Goal: Navigation & Orientation: Find specific page/section

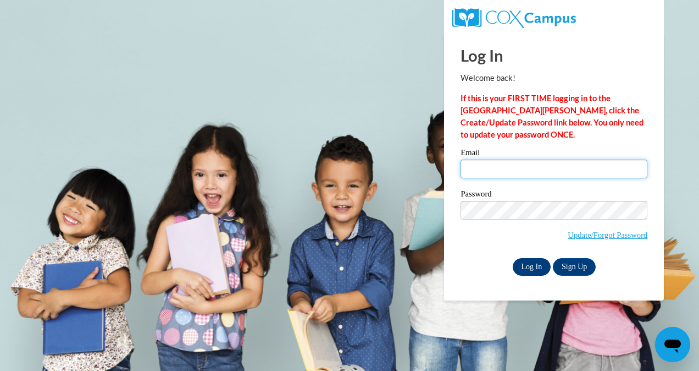
type input "alicesoliver1@gmail.com"
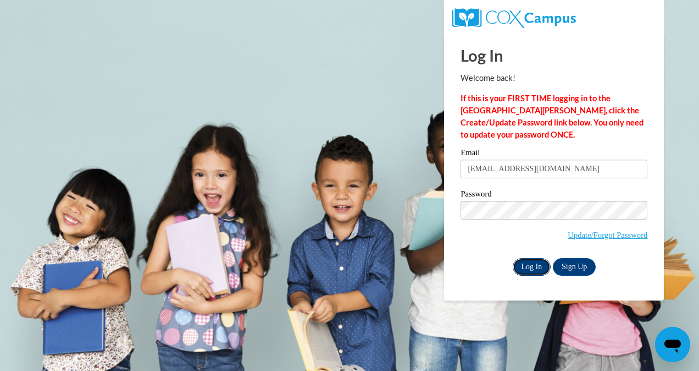
click at [532, 264] on input "Log In" at bounding box center [532, 267] width 38 height 18
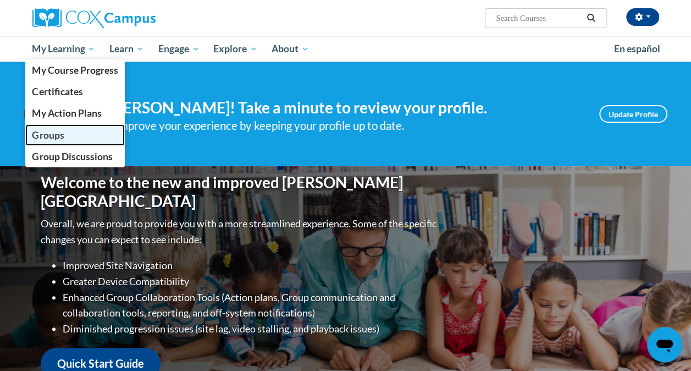
click at [57, 134] on span "Groups" at bounding box center [48, 135] width 32 height 12
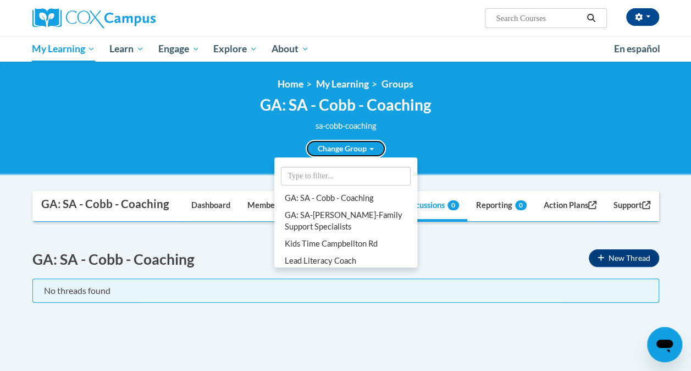
click at [371, 148] on span at bounding box center [371, 149] width 4 height 2
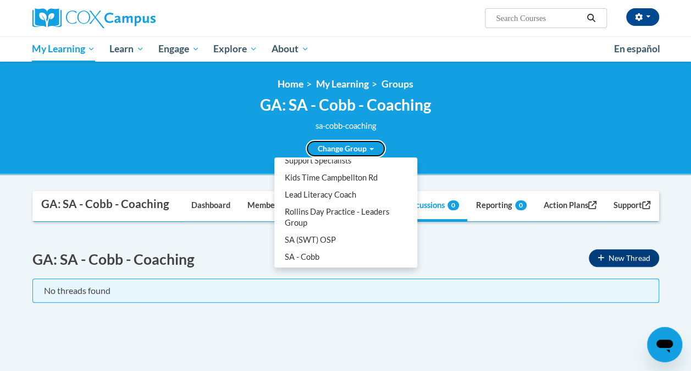
scroll to position [88, 0]
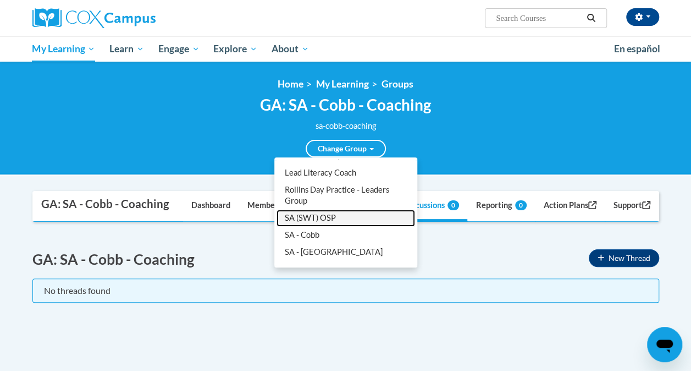
click at [322, 224] on link "SA (SWT) OSP" at bounding box center [346, 217] width 139 height 17
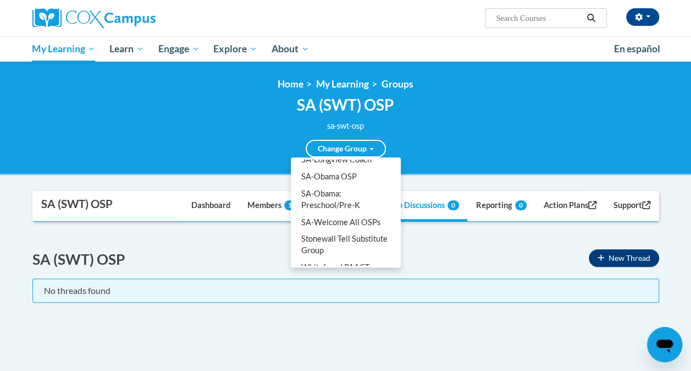
scroll to position [371, 0]
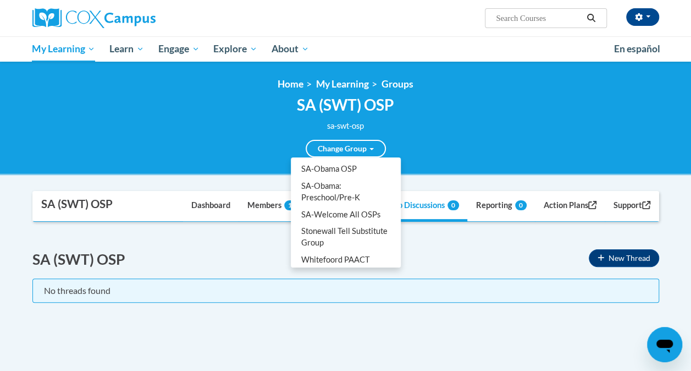
click at [322, 268] on link "All Groups" at bounding box center [346, 276] width 106 height 17
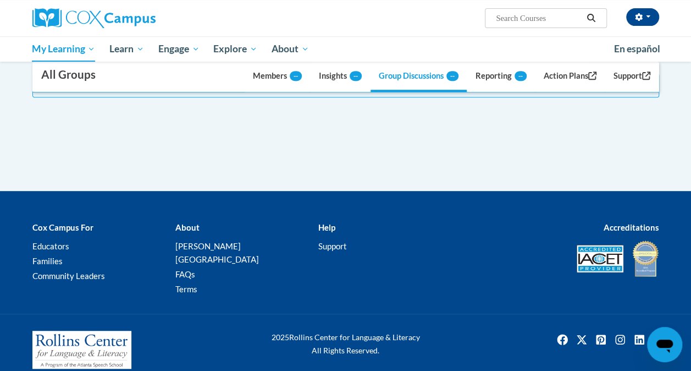
scroll to position [0, 0]
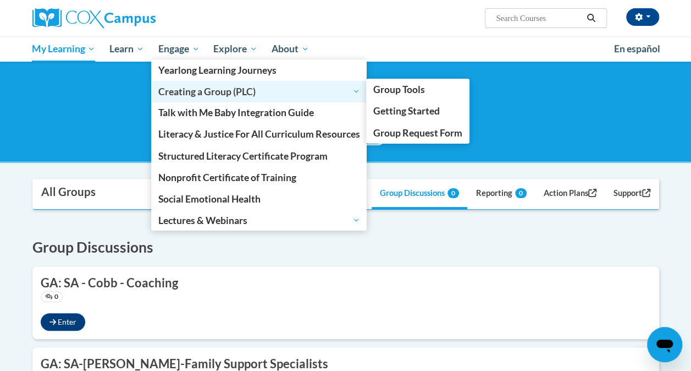
click at [201, 96] on span "Creating a Group (PLC)" at bounding box center [259, 91] width 202 height 13
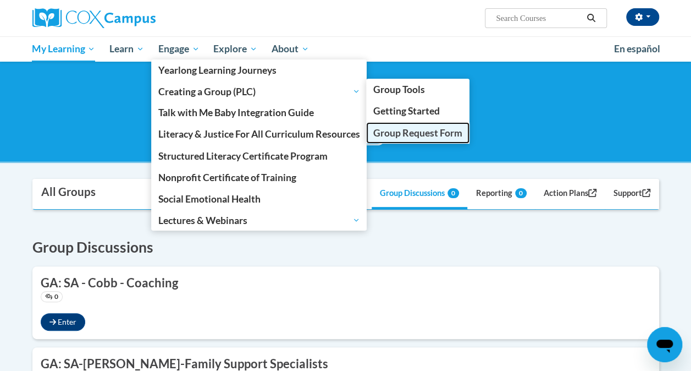
click at [406, 131] on span "Group Request Form" at bounding box center [417, 133] width 89 height 12
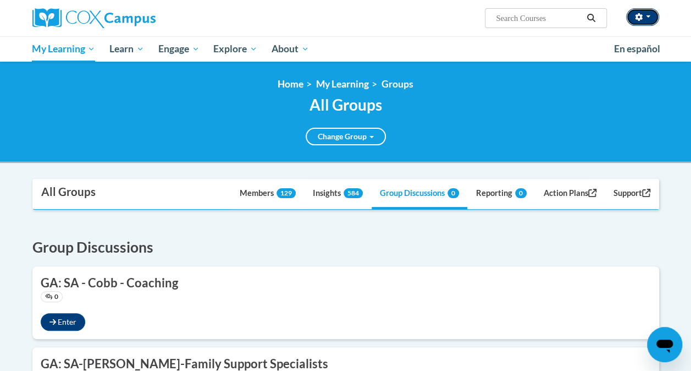
click at [656, 17] on button "button" at bounding box center [642, 17] width 33 height 18
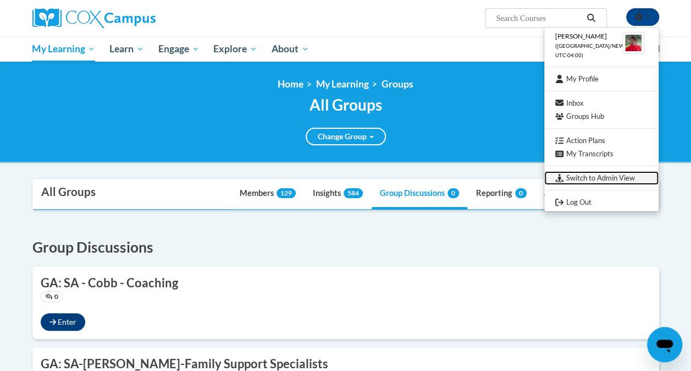
click at [593, 174] on link "Switch to Admin View" at bounding box center [601, 178] width 114 height 14
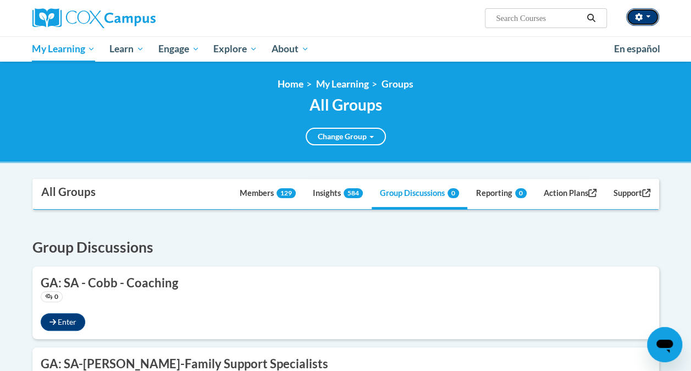
click at [652, 19] on button "button" at bounding box center [642, 17] width 33 height 18
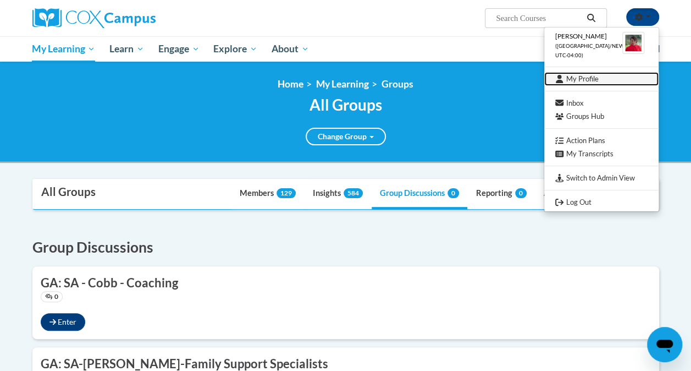
click at [585, 78] on link "My Profile" at bounding box center [601, 79] width 114 height 14
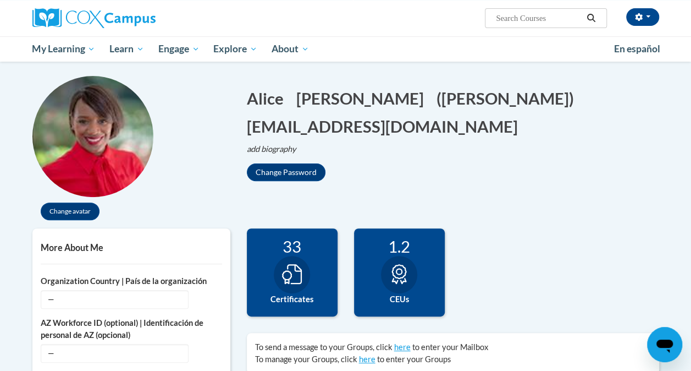
scroll to position [110, 0]
